Goal: Contribute content: Add original content to the website for others to see

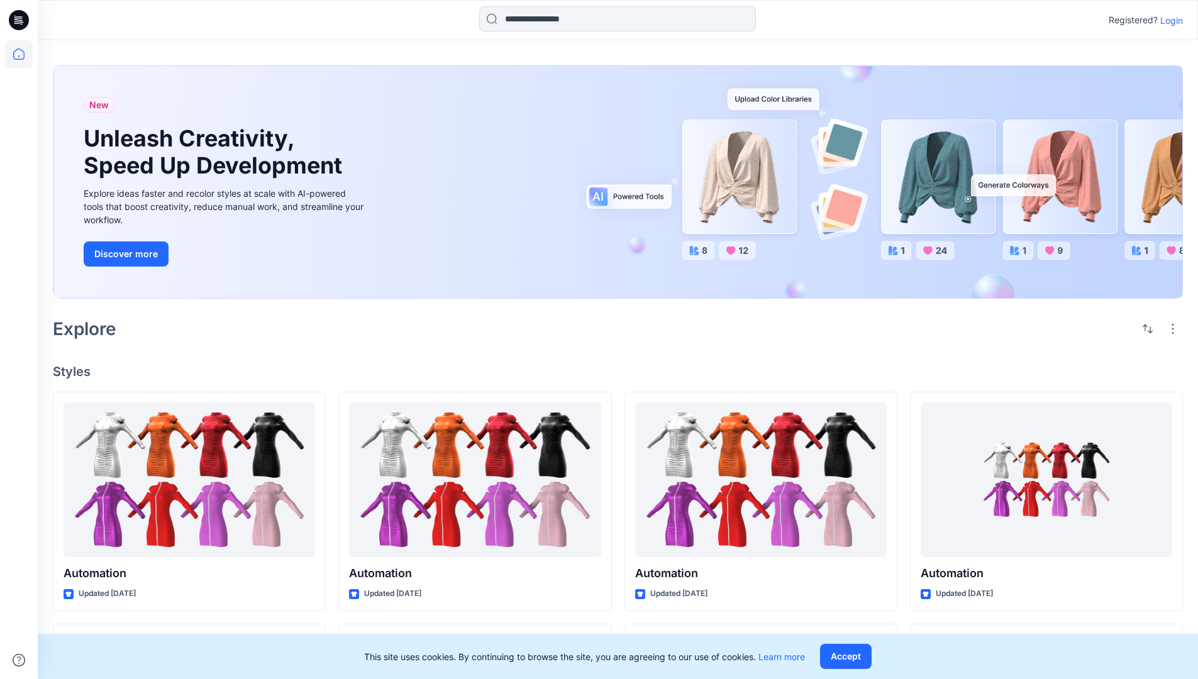
click at [1169, 20] on p "Login" at bounding box center [1172, 20] width 23 height 13
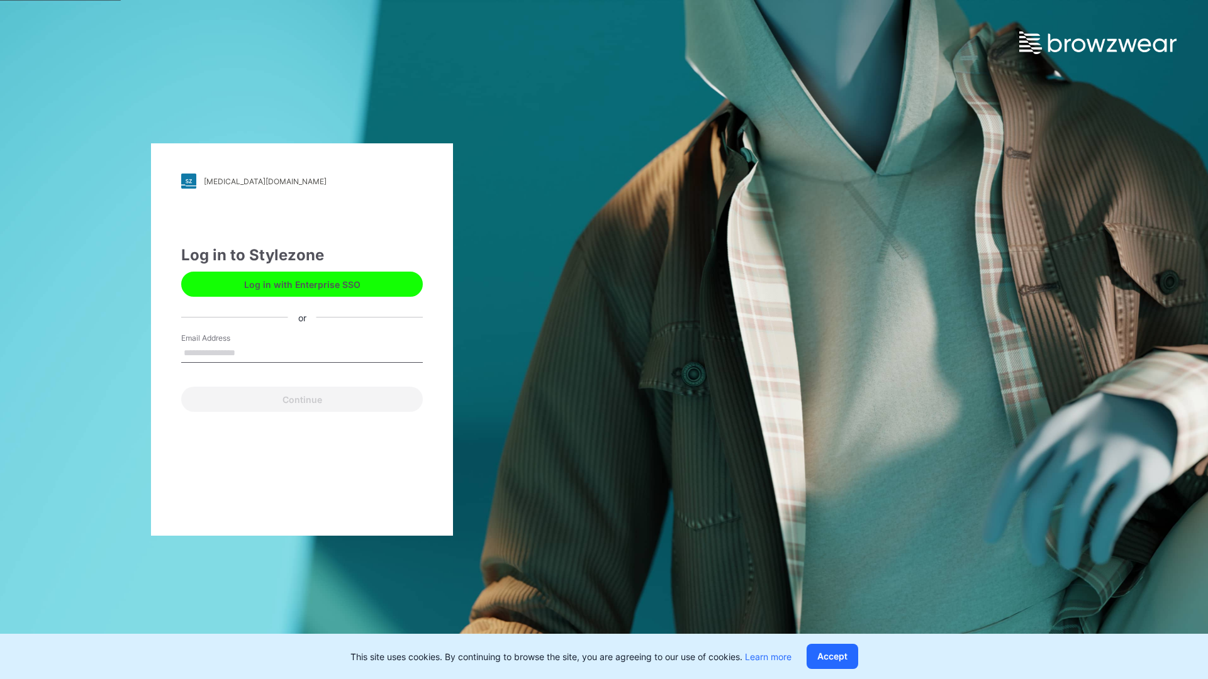
click at [248, 352] on input "Email Address" at bounding box center [302, 353] width 242 height 19
type input "**********"
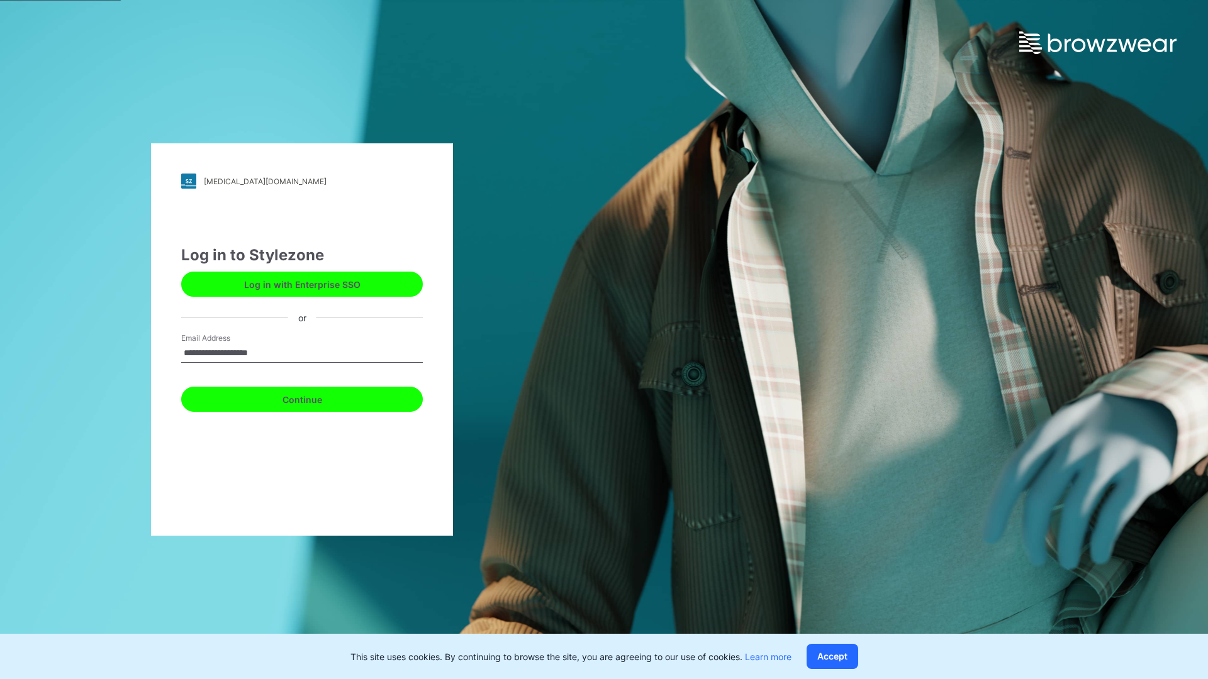
click at [316, 398] on button "Continue" at bounding box center [302, 399] width 242 height 25
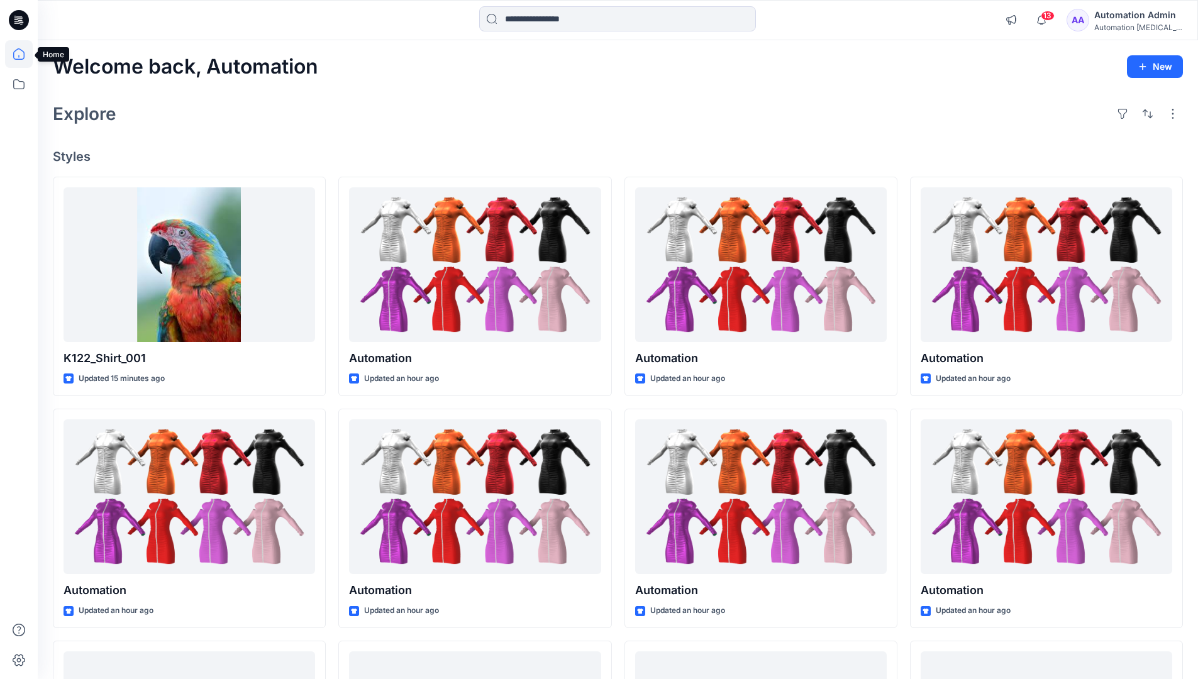
click at [24, 54] on icon at bounding box center [18, 53] width 11 height 11
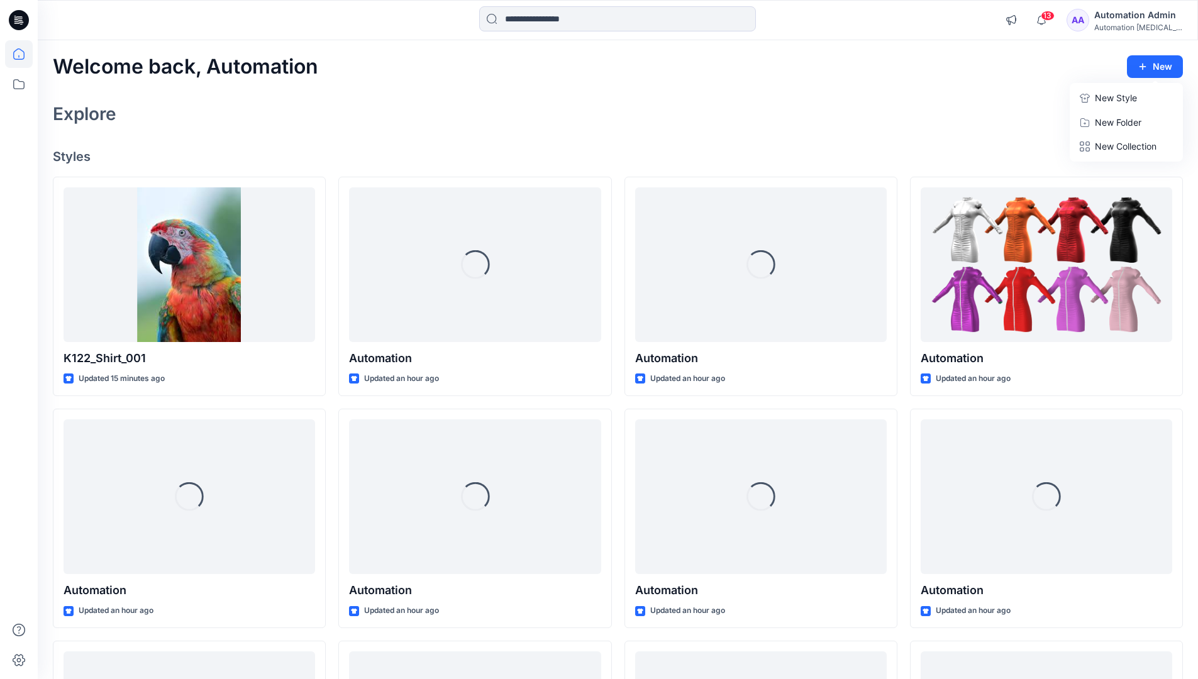
click at [1107, 94] on p "New Style" at bounding box center [1116, 98] width 42 height 15
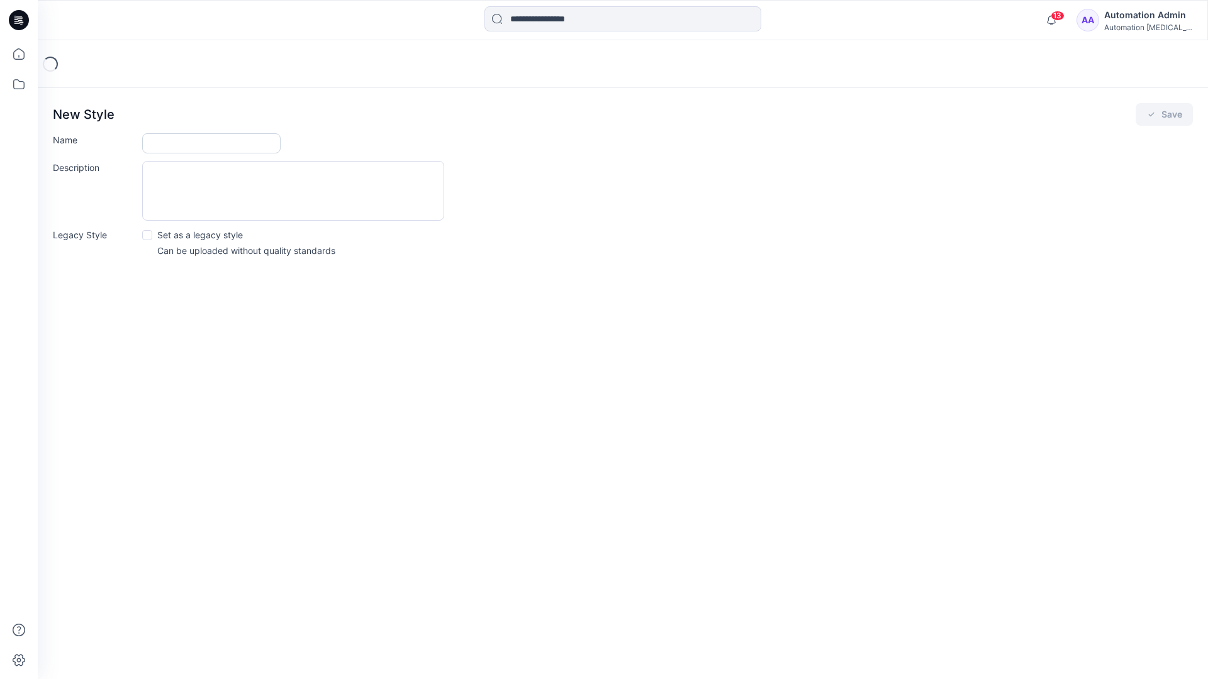
click at [176, 146] on input "Name" at bounding box center [211, 143] width 138 height 20
type input "**********"
click at [147, 234] on span at bounding box center [147, 235] width 10 height 10
click at [1163, 114] on button "Save" at bounding box center [1164, 114] width 57 height 23
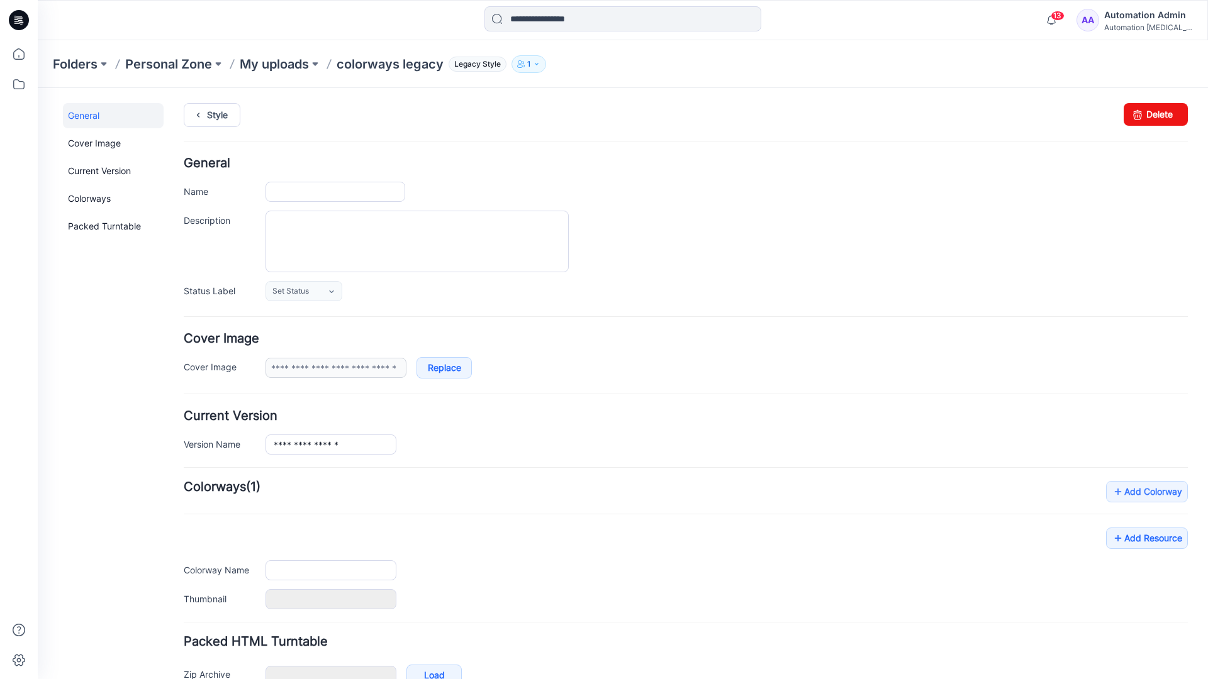
type input "**********"
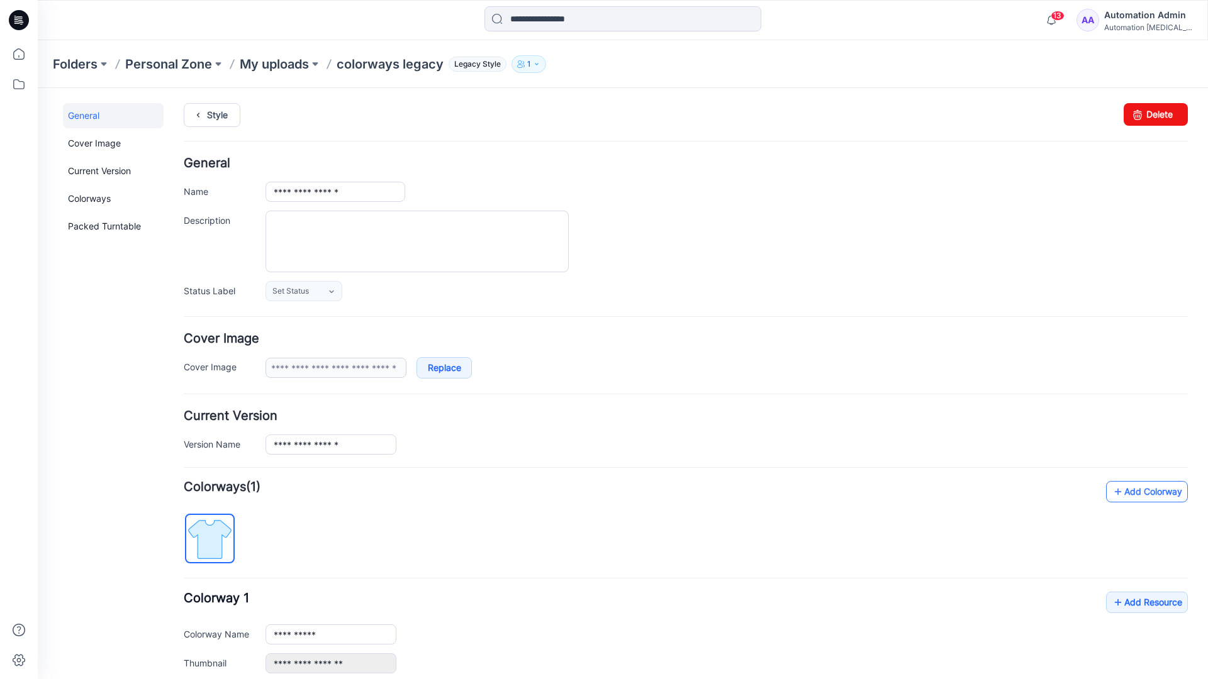
click at [1129, 496] on link "Add Colorway" at bounding box center [1147, 491] width 82 height 21
click at [1127, 493] on link "Add Colorway" at bounding box center [1147, 491] width 82 height 21
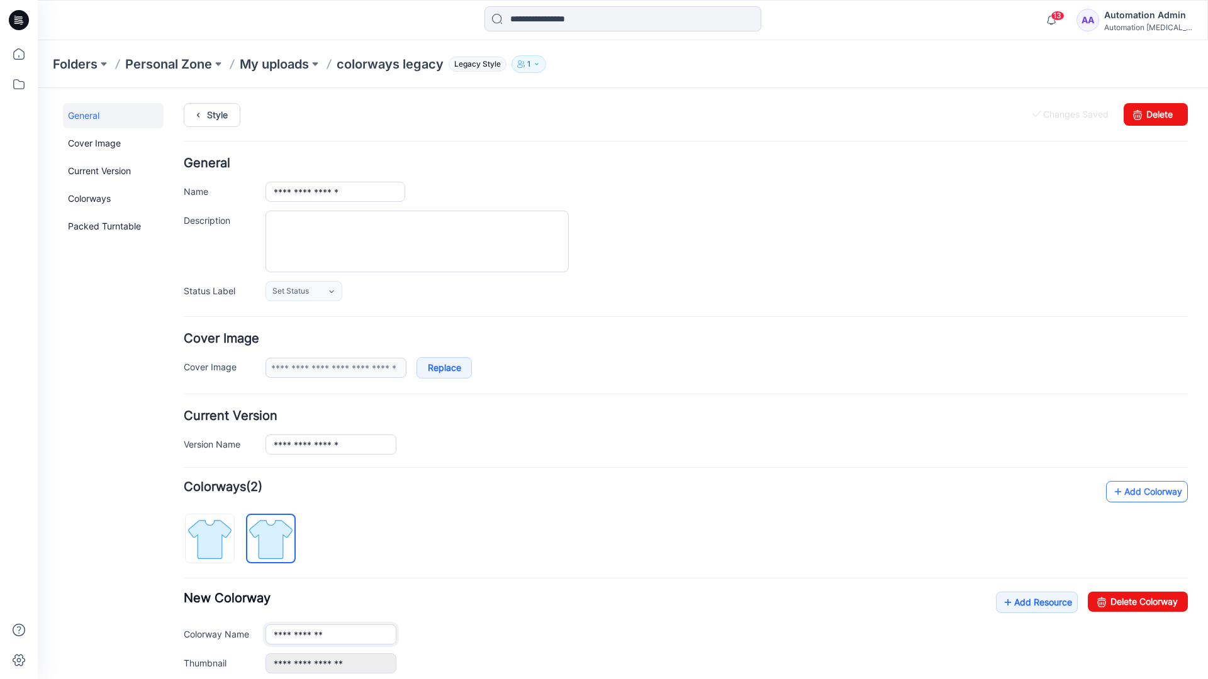
type input "**********"
click at [281, 538] on img at bounding box center [270, 539] width 47 height 47
click at [313, 637] on input "**********" at bounding box center [330, 635] width 131 height 20
click at [331, 634] on input "**********" at bounding box center [330, 635] width 131 height 20
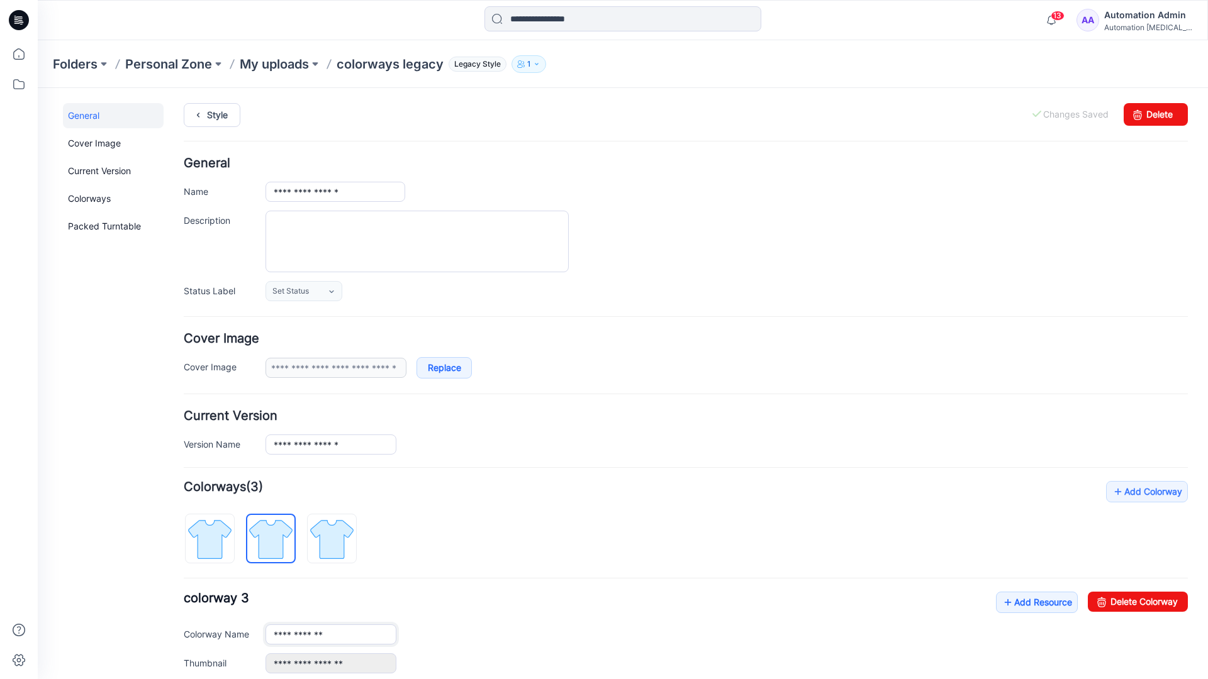
click at [331, 634] on input "**********" at bounding box center [330, 635] width 131 height 20
type input "*"
click at [223, 530] on img at bounding box center [209, 539] width 47 height 47
click at [1030, 605] on link "Add Resource" at bounding box center [1037, 602] width 82 height 21
type input "**********"
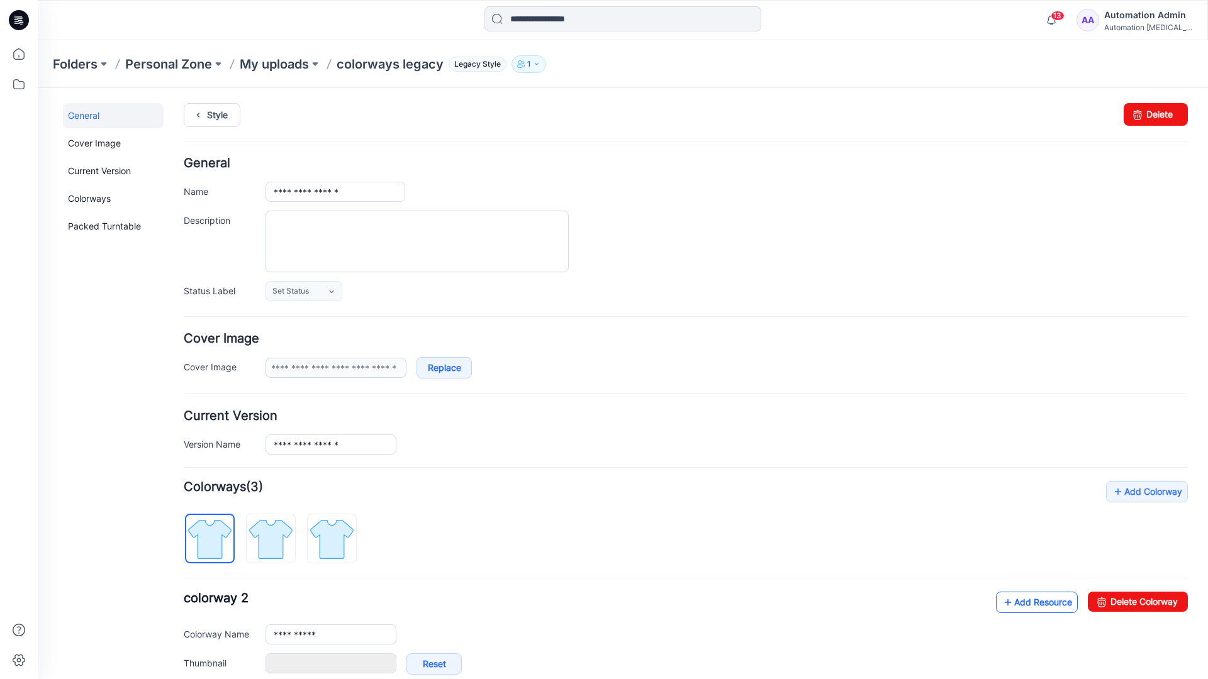
type input "**********"
click at [252, 664] on link at bounding box center [253, 664] width 10 height 10
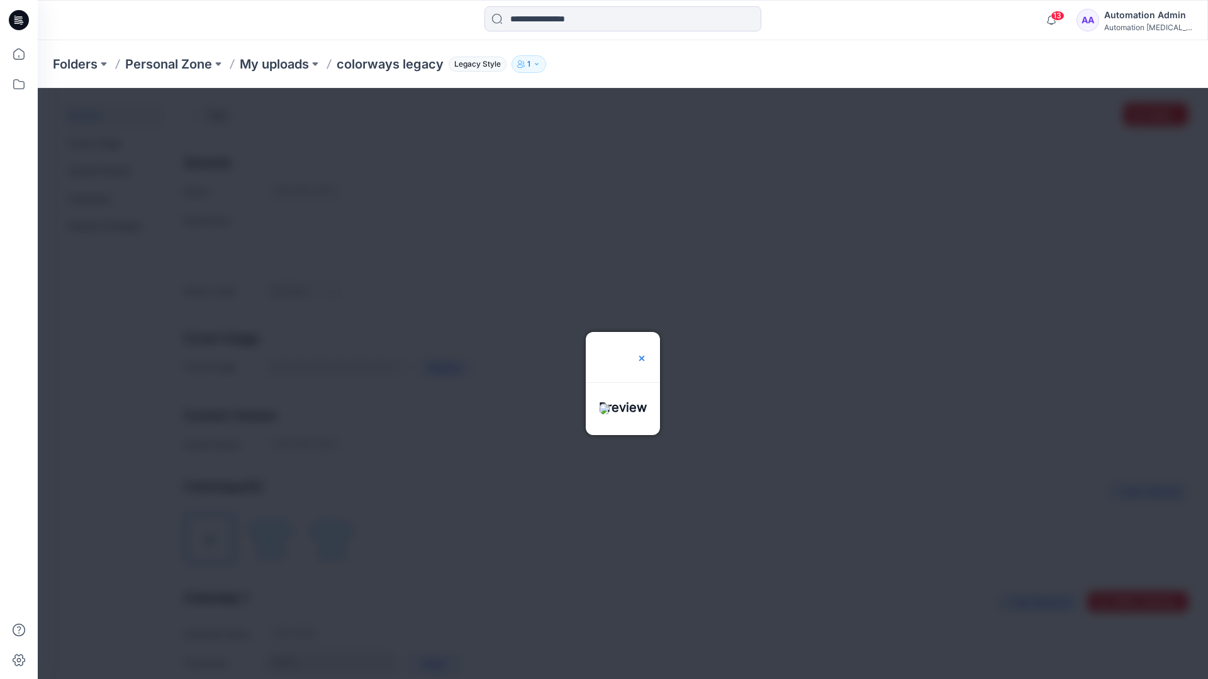
click at [647, 354] on img at bounding box center [642, 359] width 10 height 10
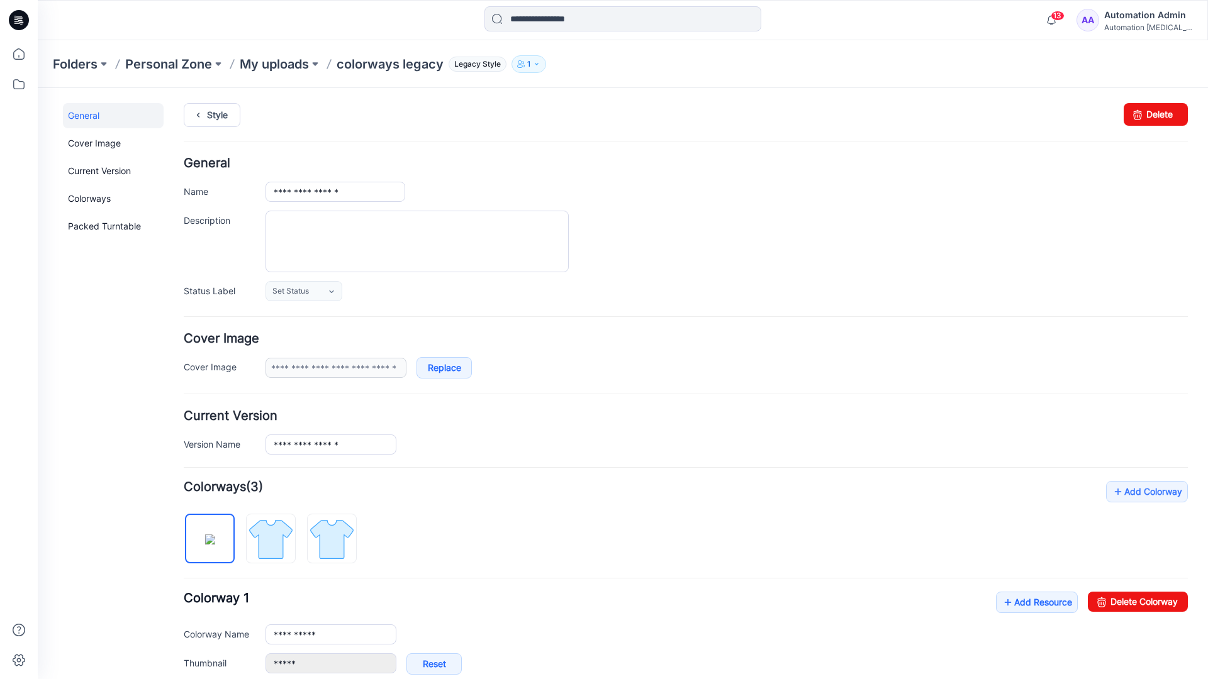
scroll to position [215, 0]
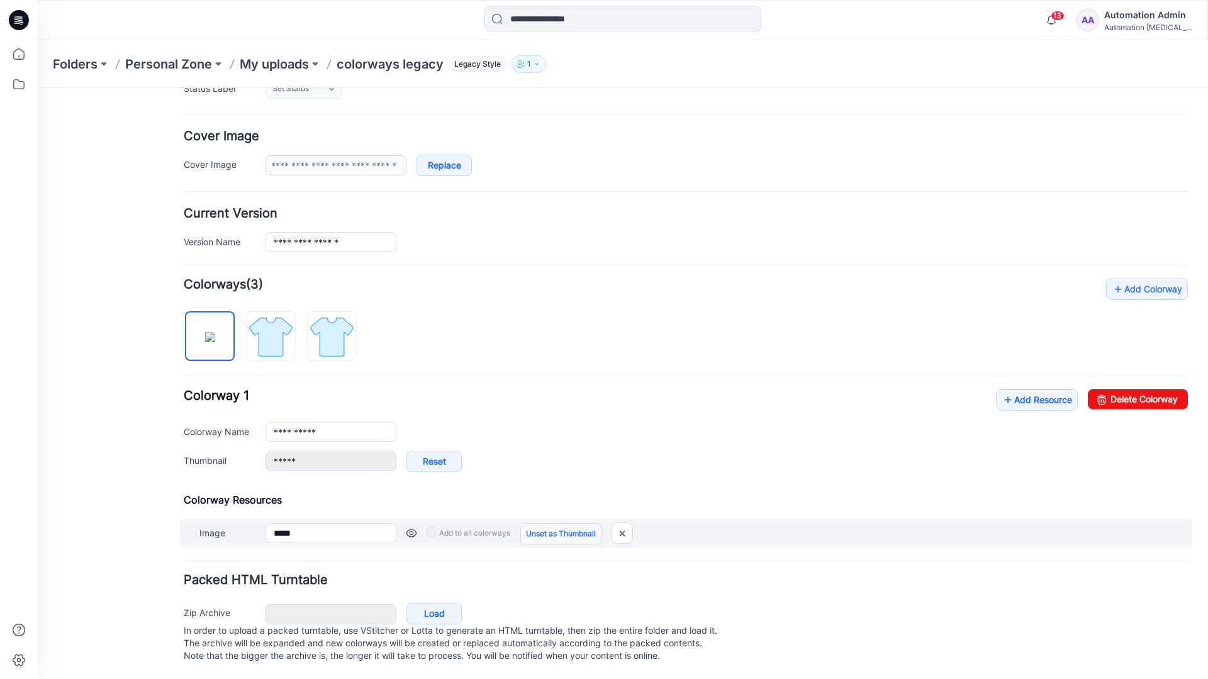
click at [556, 523] on link "Unset as Thumbnail" at bounding box center [560, 533] width 81 height 21
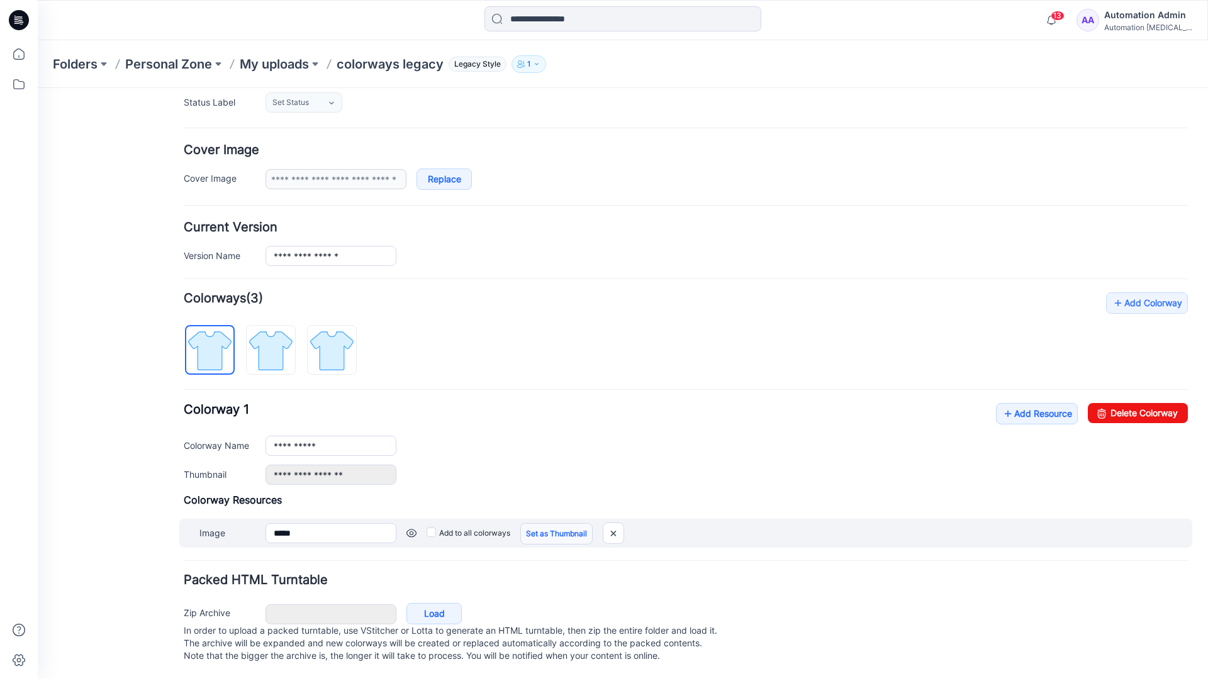
click at [537, 523] on link "Set as Thumbnail" at bounding box center [556, 533] width 72 height 21
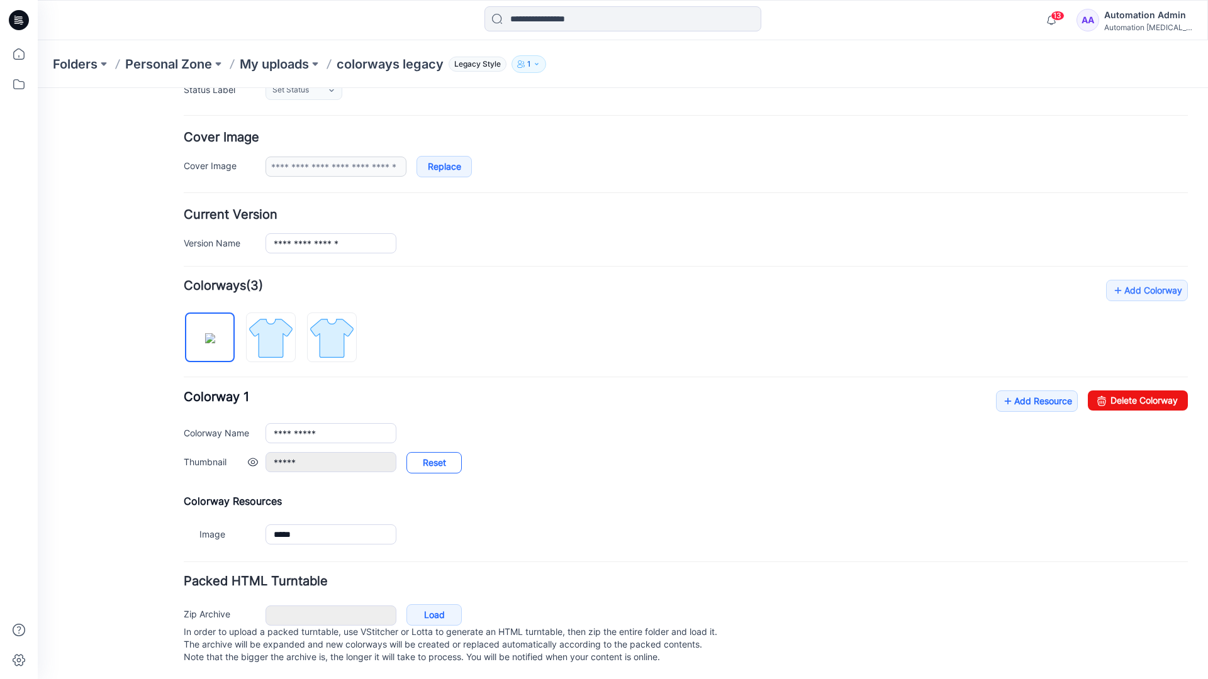
click at [434, 464] on link "Reset" at bounding box center [433, 462] width 55 height 21
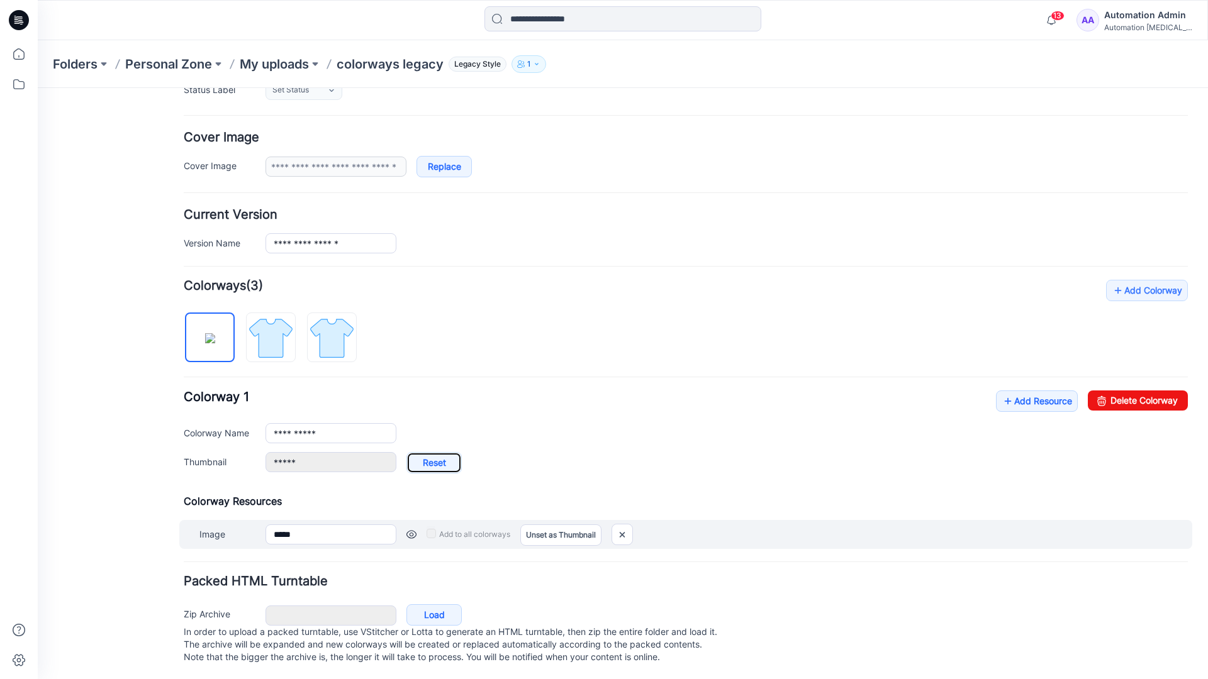
type input "**********"
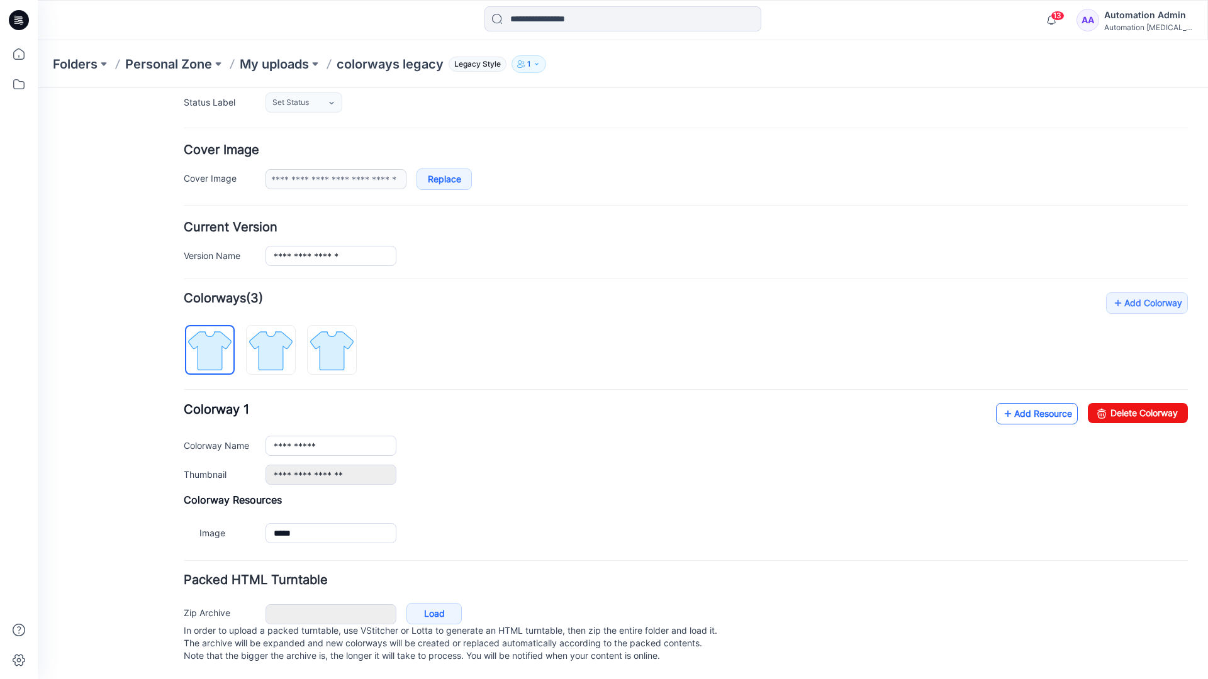
click at [1029, 403] on link "Add Resource" at bounding box center [1037, 413] width 82 height 21
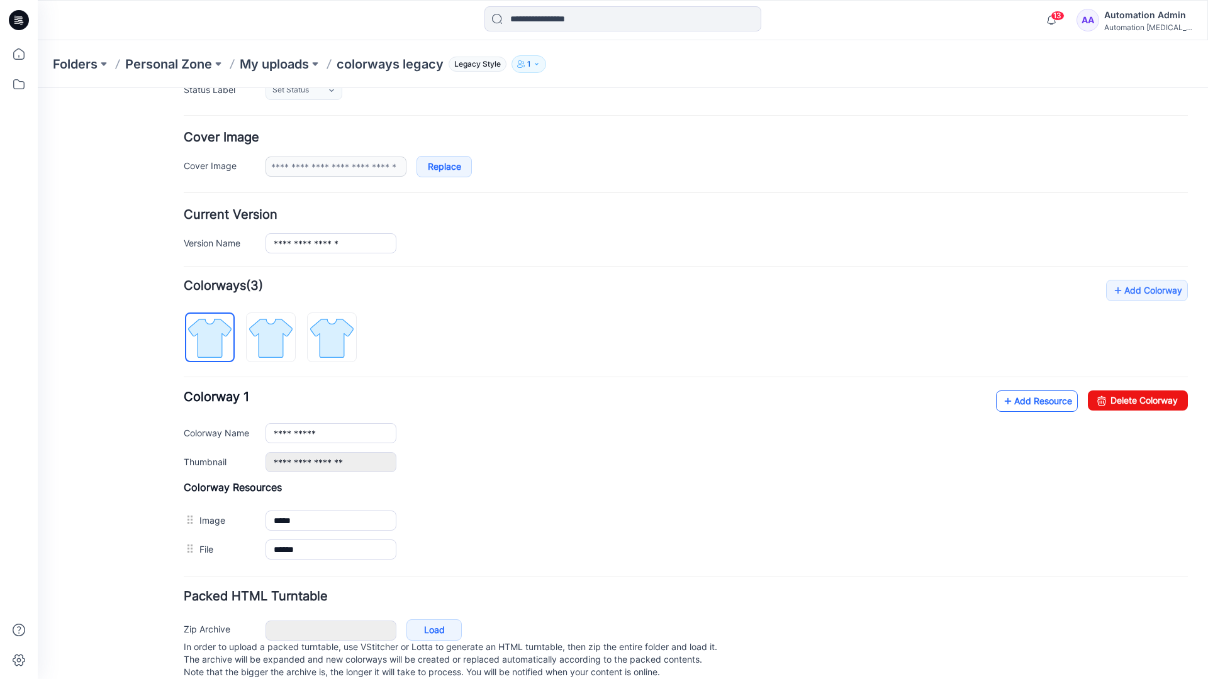
click at [1035, 401] on link "Add Resource" at bounding box center [1037, 401] width 82 height 21
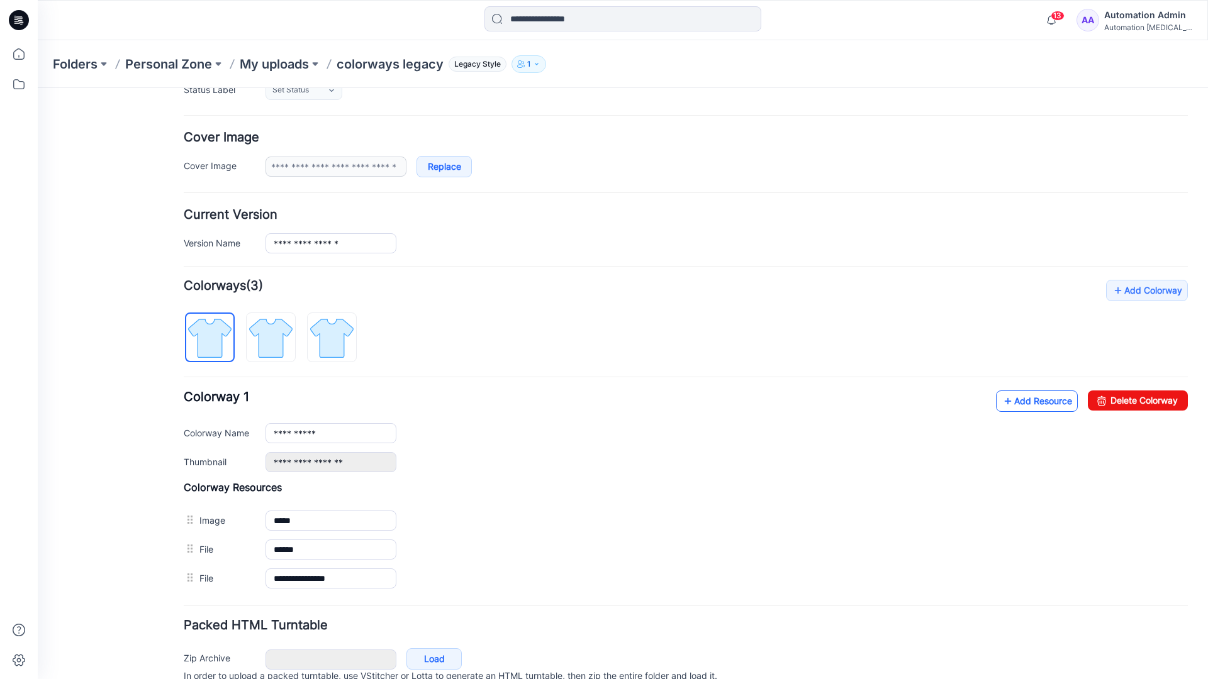
click at [1017, 401] on link "Add Resource" at bounding box center [1037, 401] width 82 height 21
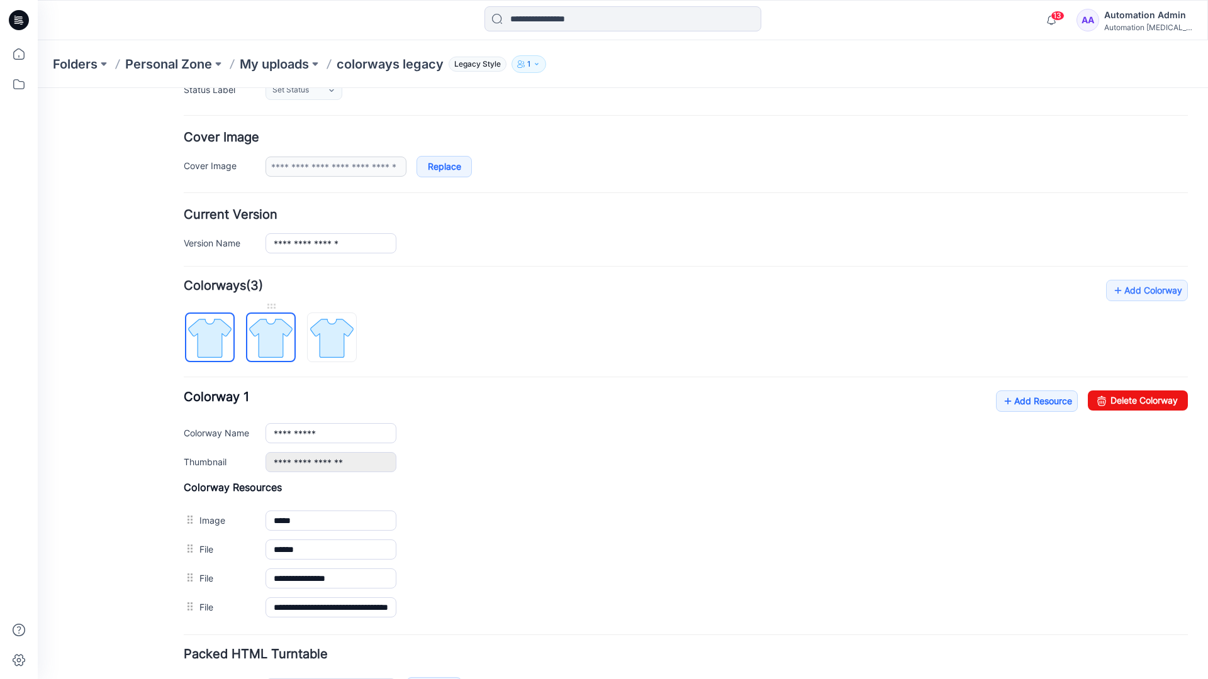
click at [282, 349] on img at bounding box center [270, 338] width 47 height 47
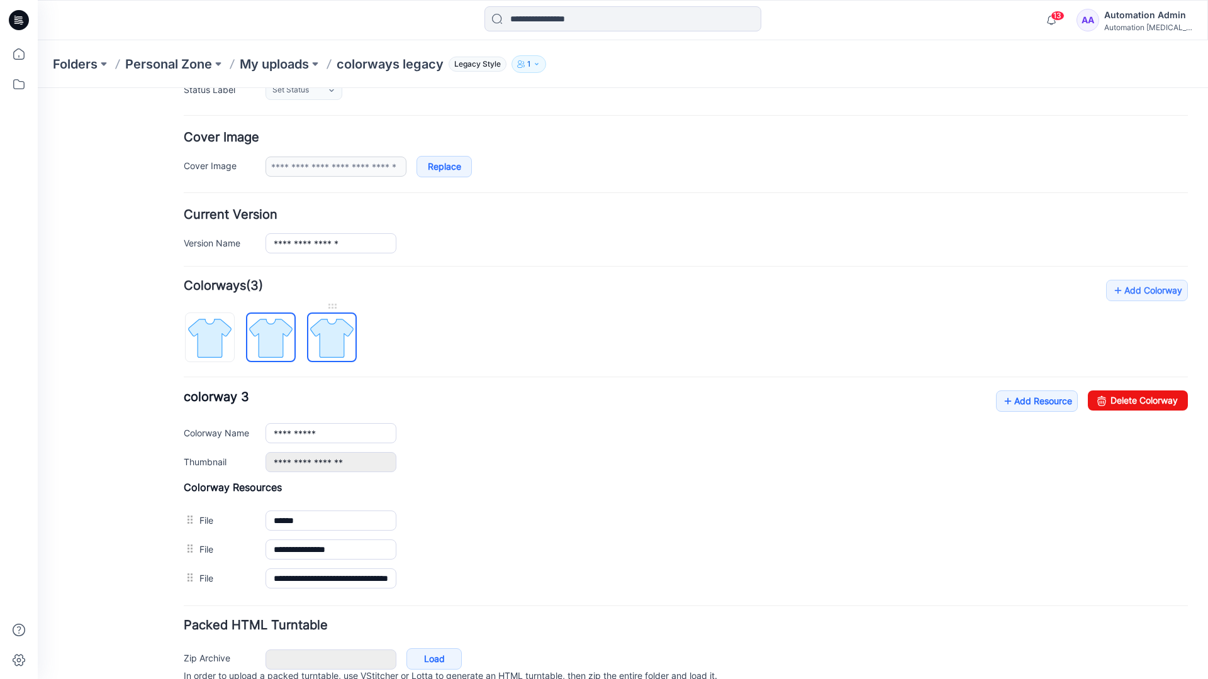
click at [347, 352] on img at bounding box center [331, 338] width 47 height 47
click at [284, 349] on img at bounding box center [270, 338] width 47 height 47
click at [226, 352] on img at bounding box center [209, 338] width 47 height 47
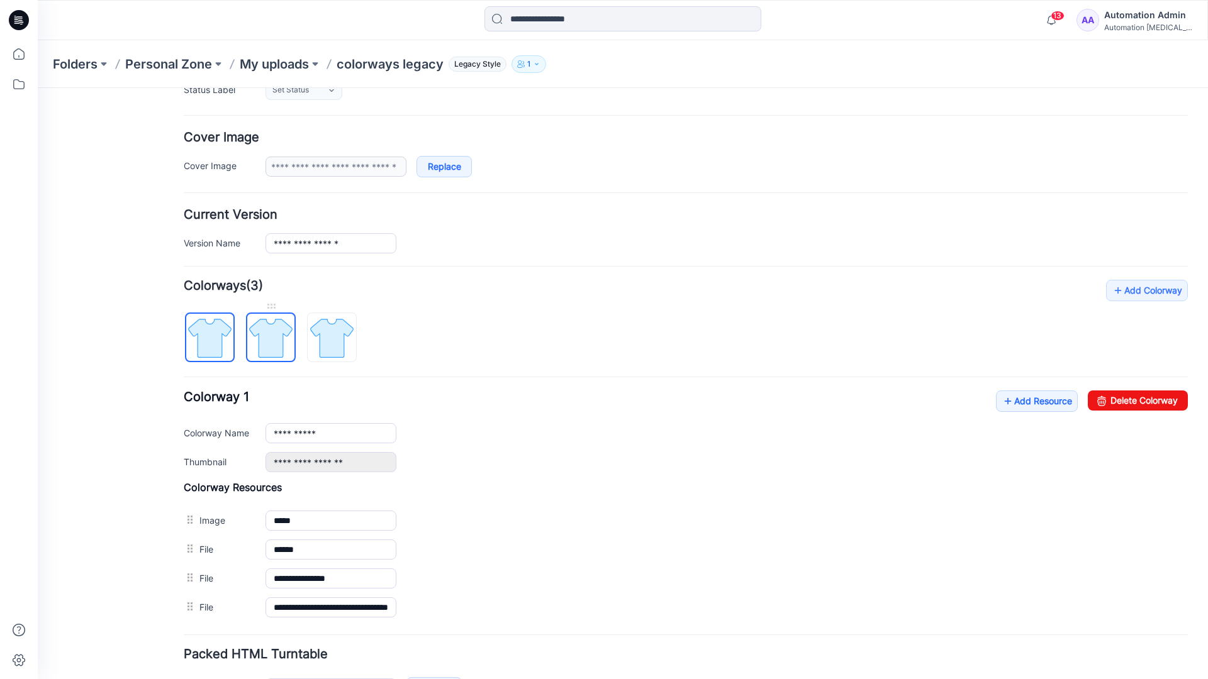
click at [265, 337] on img at bounding box center [270, 338] width 47 height 47
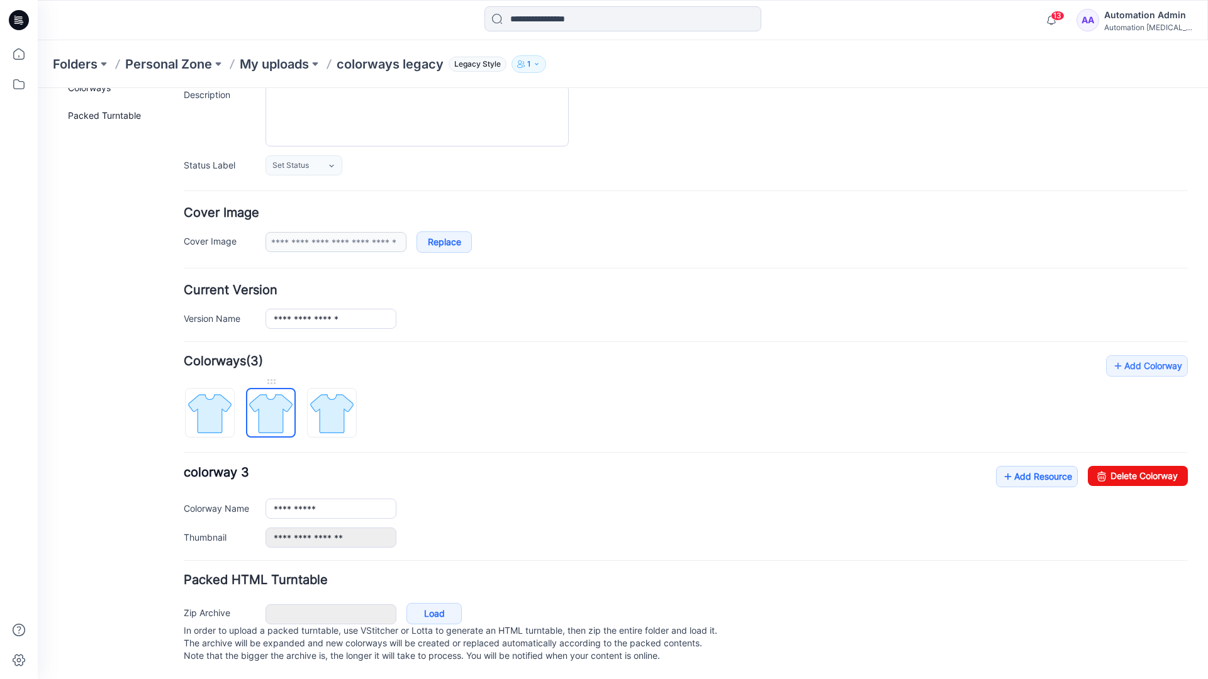
scroll to position [138, 0]
click at [332, 401] on img at bounding box center [331, 413] width 47 height 47
click at [266, 400] on img at bounding box center [270, 413] width 47 height 47
click at [326, 400] on img at bounding box center [331, 413] width 47 height 47
click at [271, 405] on img at bounding box center [270, 413] width 47 height 47
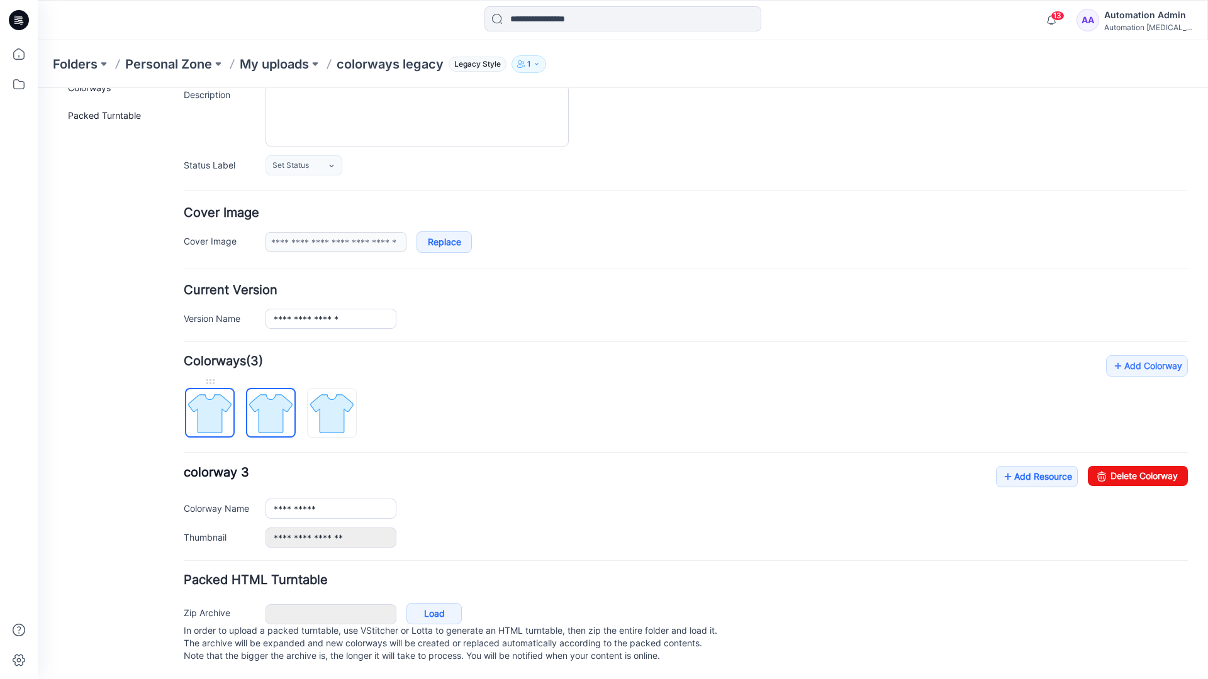
click at [218, 407] on img at bounding box center [209, 413] width 47 height 47
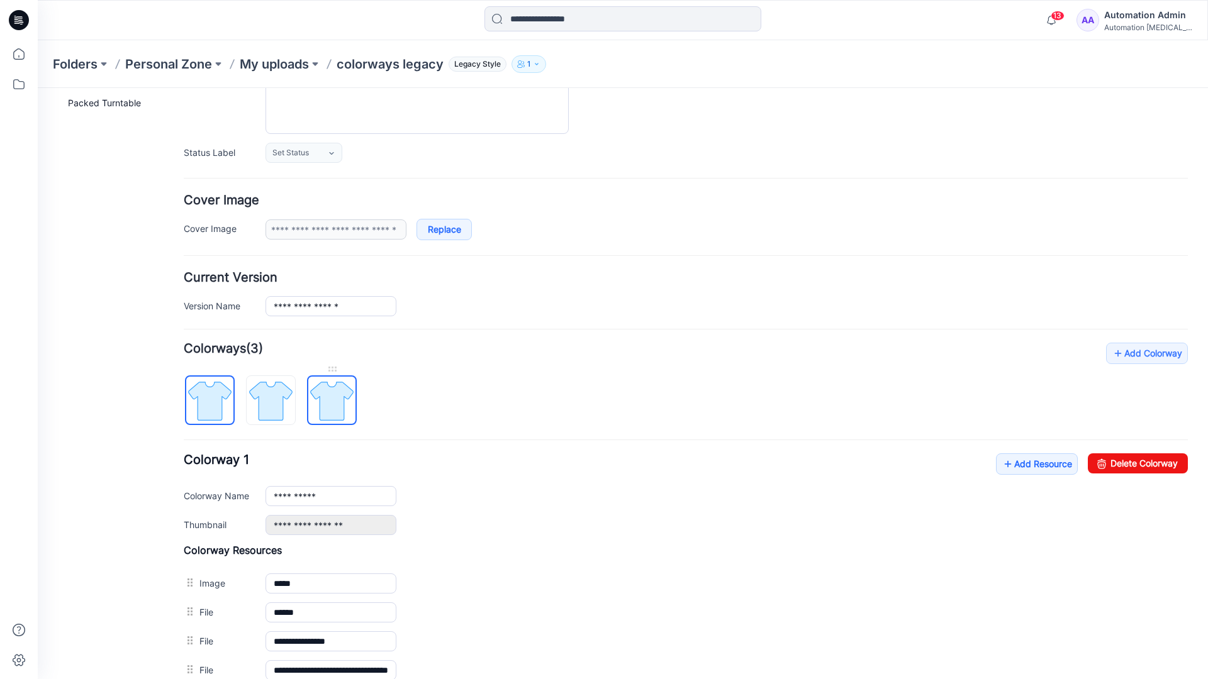
click at [330, 401] on img at bounding box center [331, 400] width 47 height 47
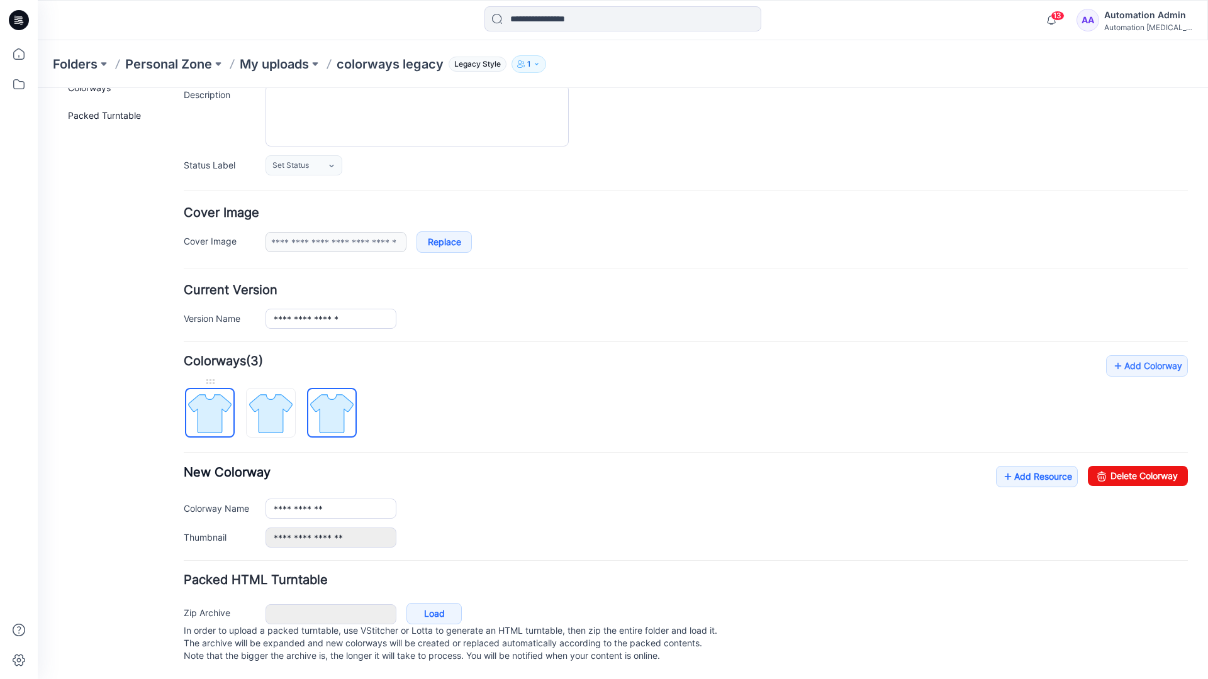
click at [223, 401] on img at bounding box center [209, 413] width 47 height 47
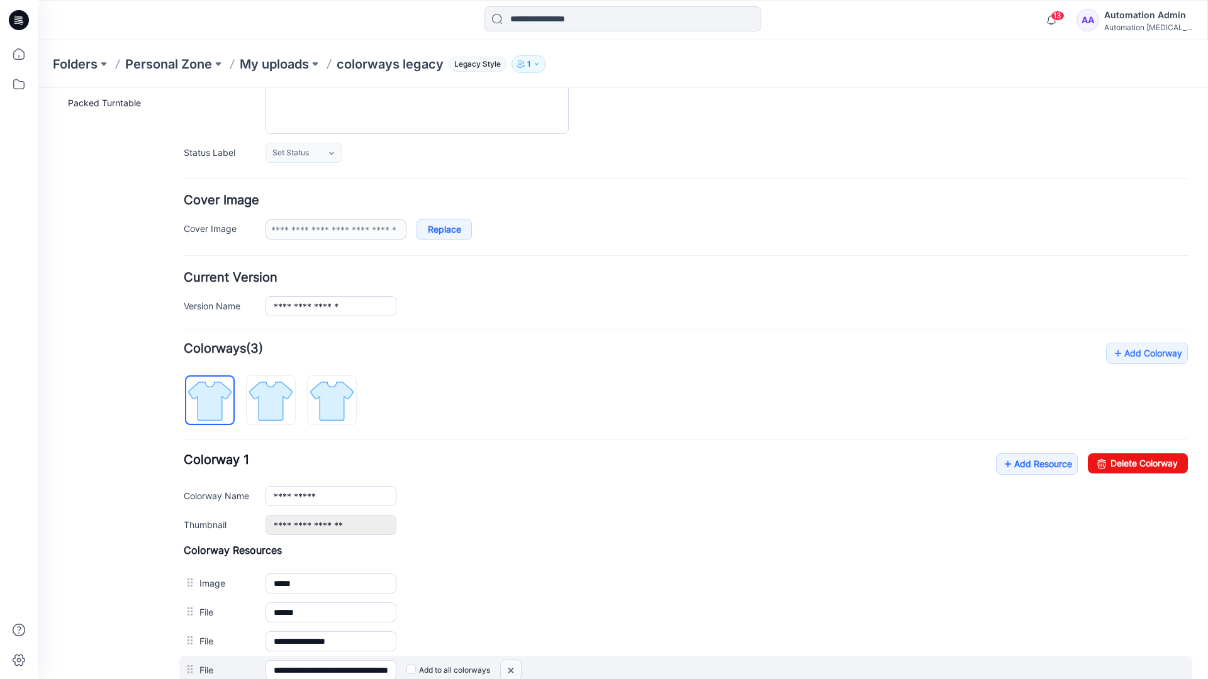
click at [38, 88] on img at bounding box center [38, 88] width 0 height 0
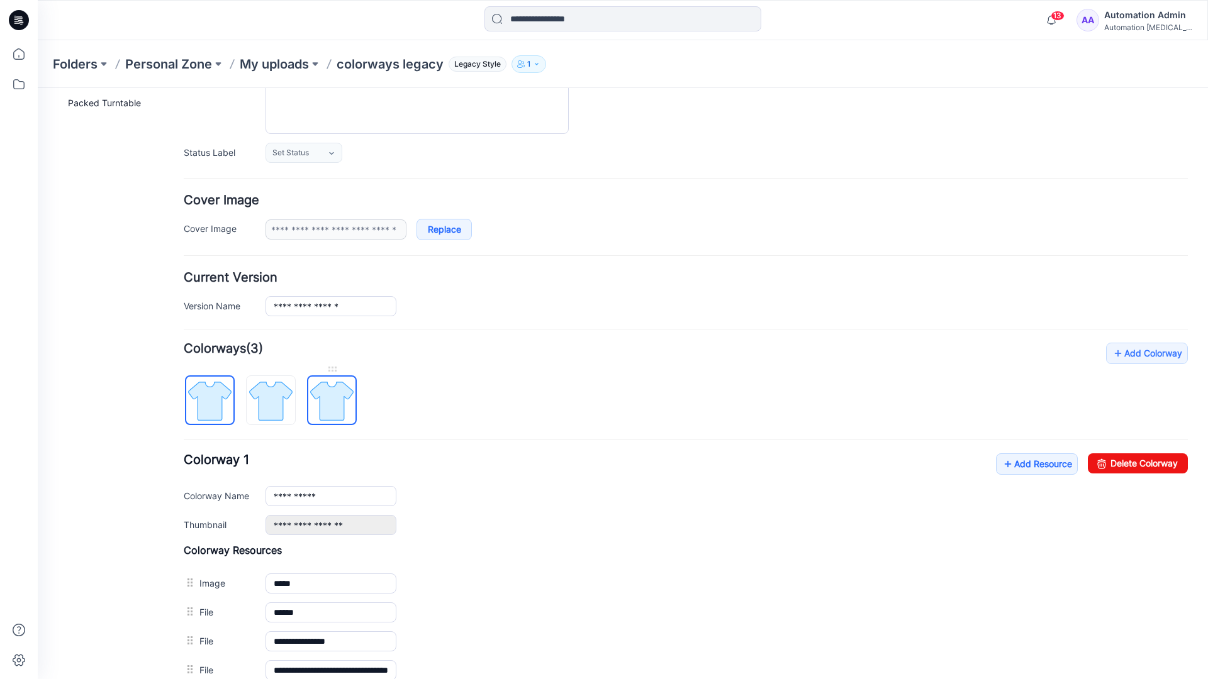
click at [330, 405] on img at bounding box center [331, 400] width 47 height 47
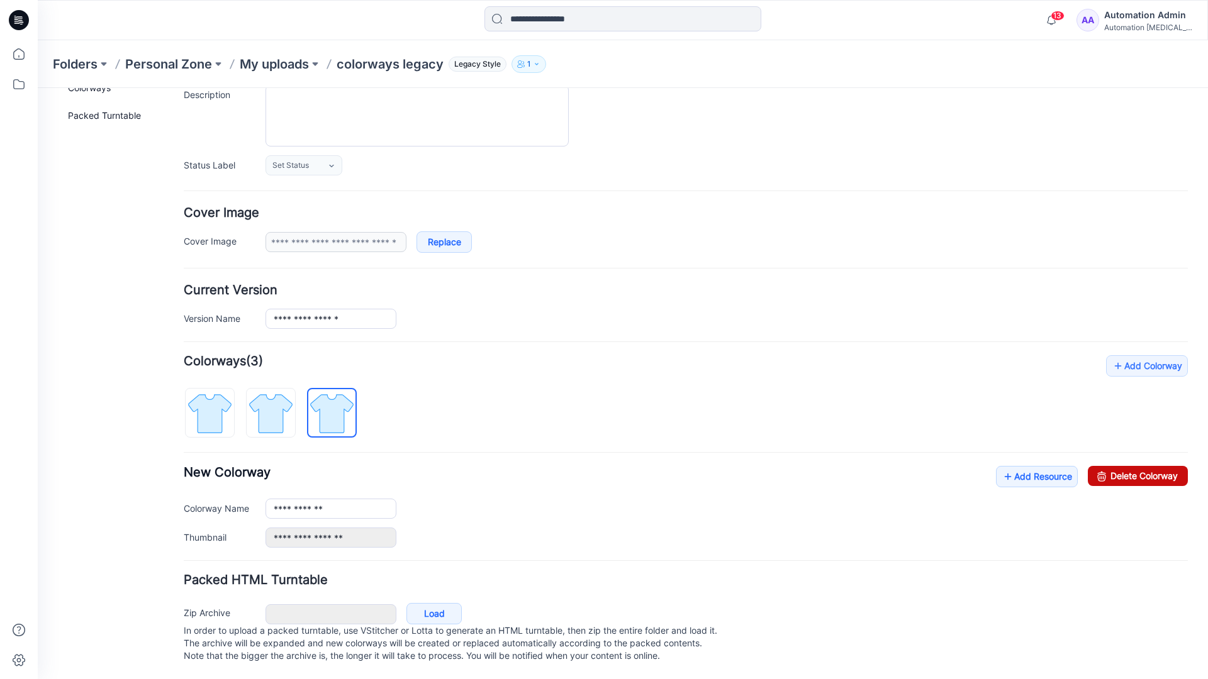
click at [1110, 466] on link "Delete Colorway" at bounding box center [1138, 476] width 100 height 20
click at [290, 394] on img at bounding box center [270, 413] width 47 height 47
click at [1148, 466] on link "Delete Colorway" at bounding box center [1138, 476] width 100 height 20
type input "**********"
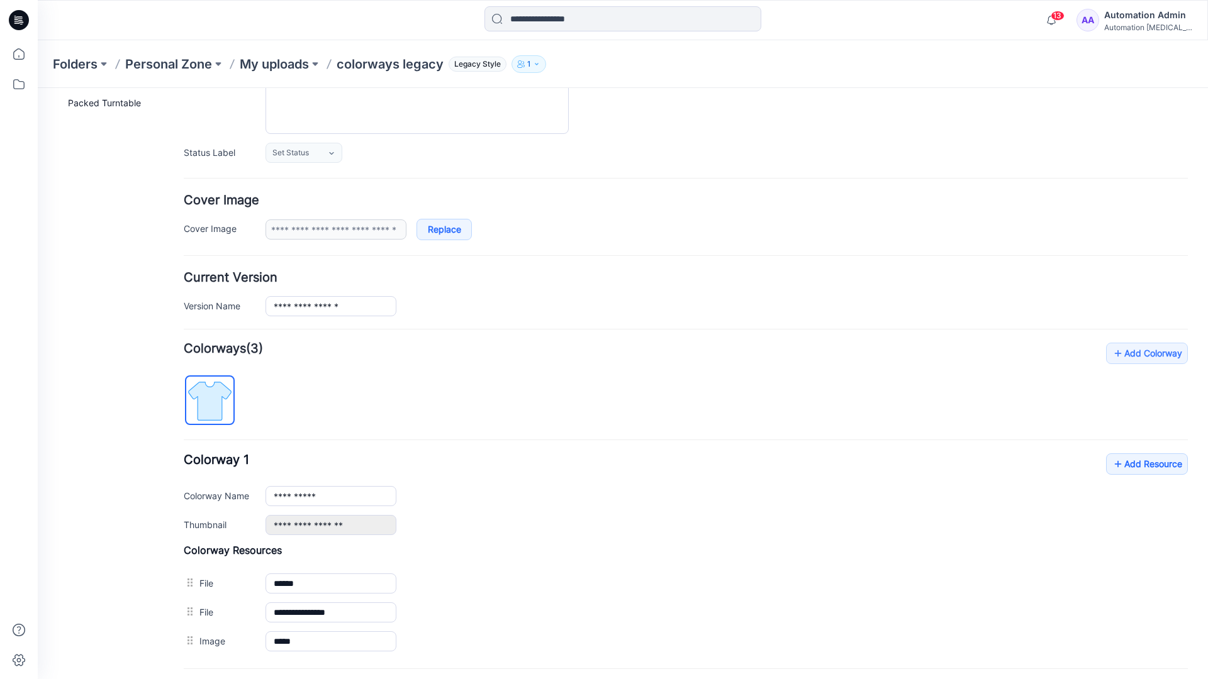
scroll to position [0, 0]
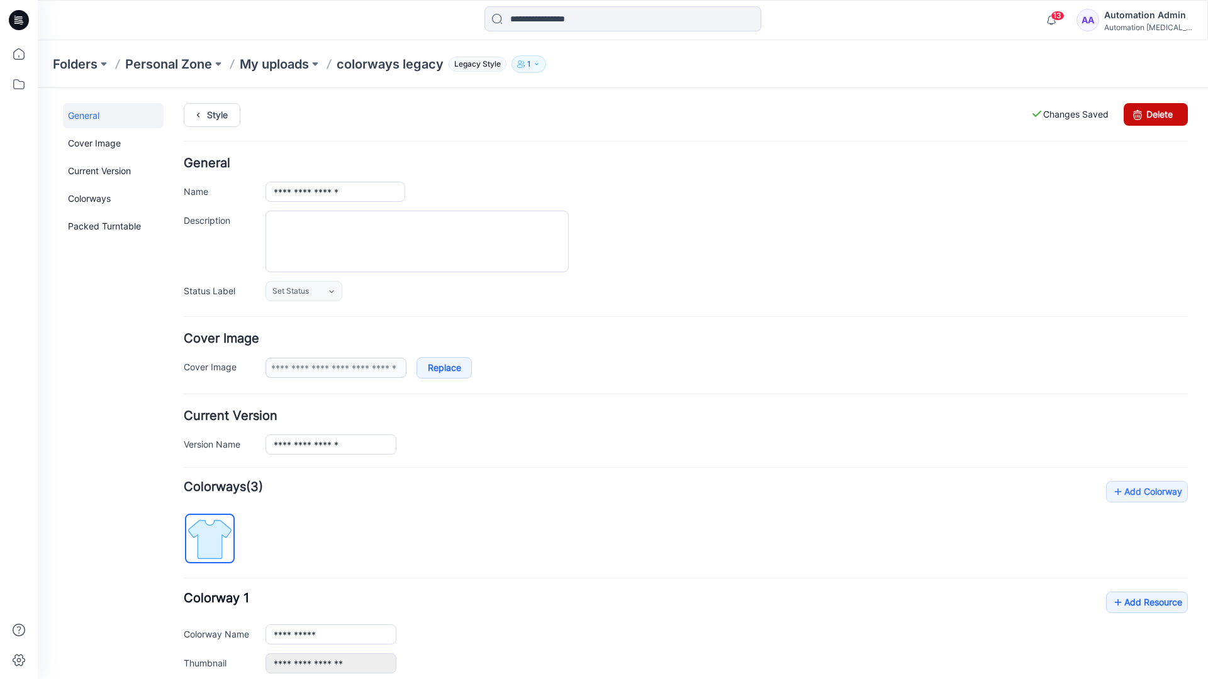
click at [1156, 114] on link "Delete" at bounding box center [1156, 114] width 64 height 23
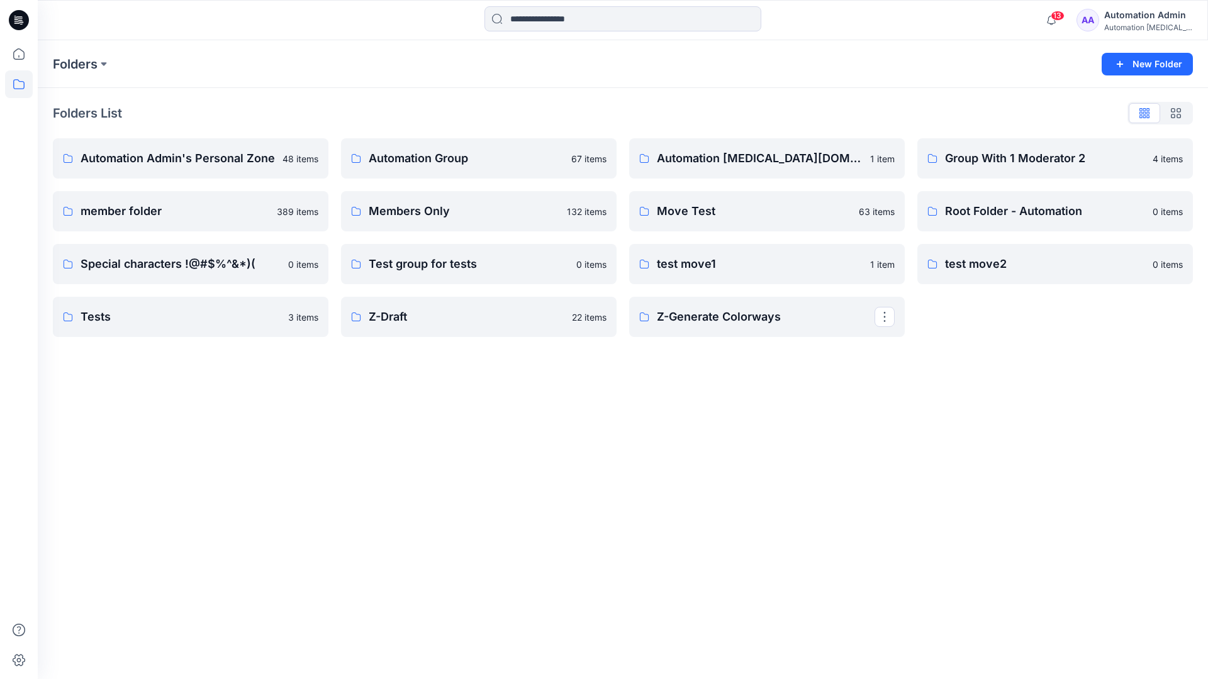
click at [1131, 20] on div "Automation Admin" at bounding box center [1148, 15] width 88 height 15
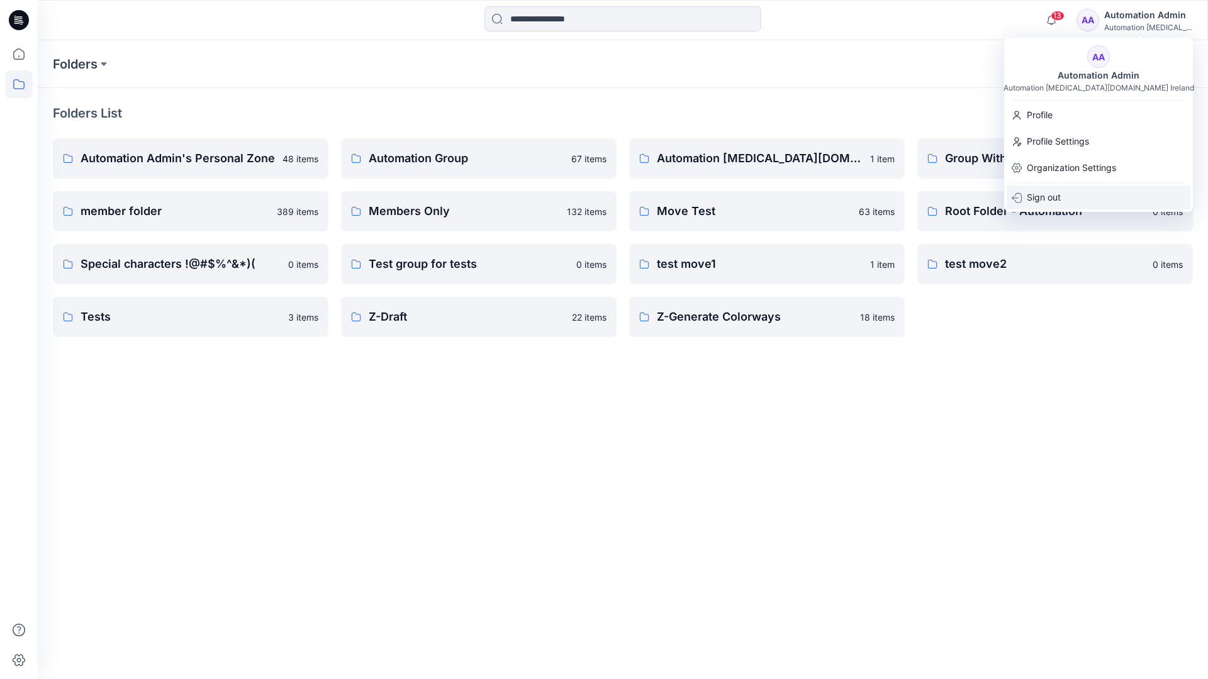
click at [1047, 204] on p "Sign out" at bounding box center [1044, 198] width 34 height 24
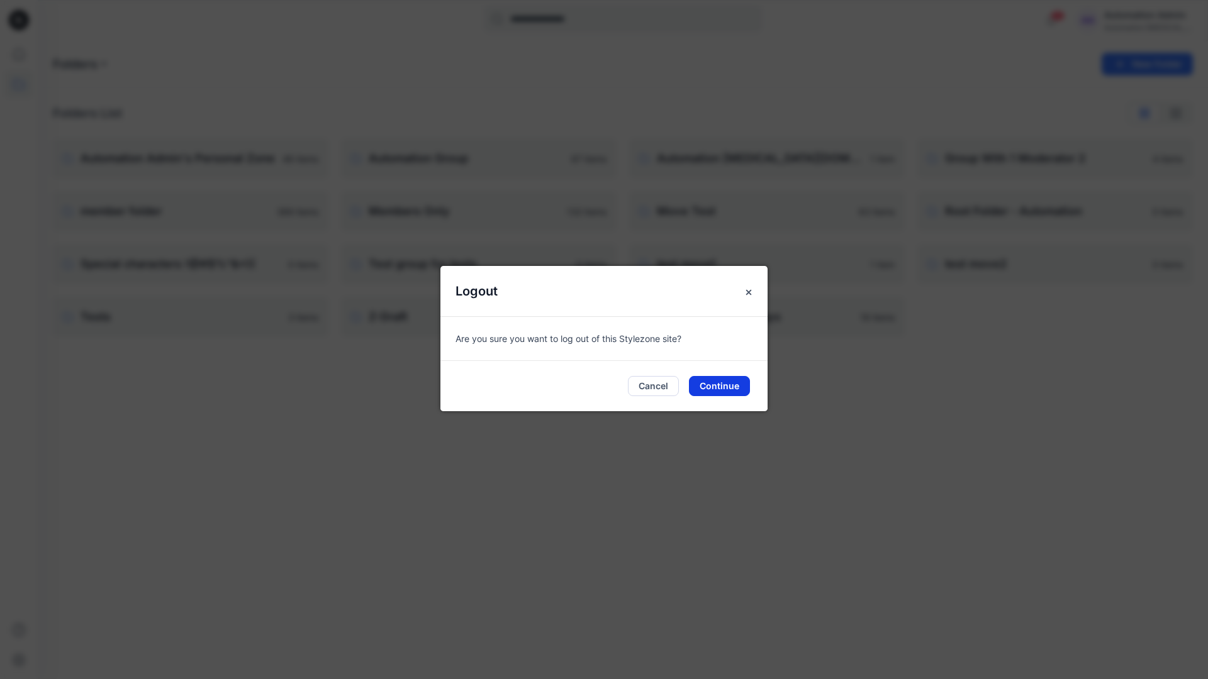
click at [732, 380] on button "Continue" at bounding box center [719, 386] width 61 height 20
